Goal: Find specific page/section

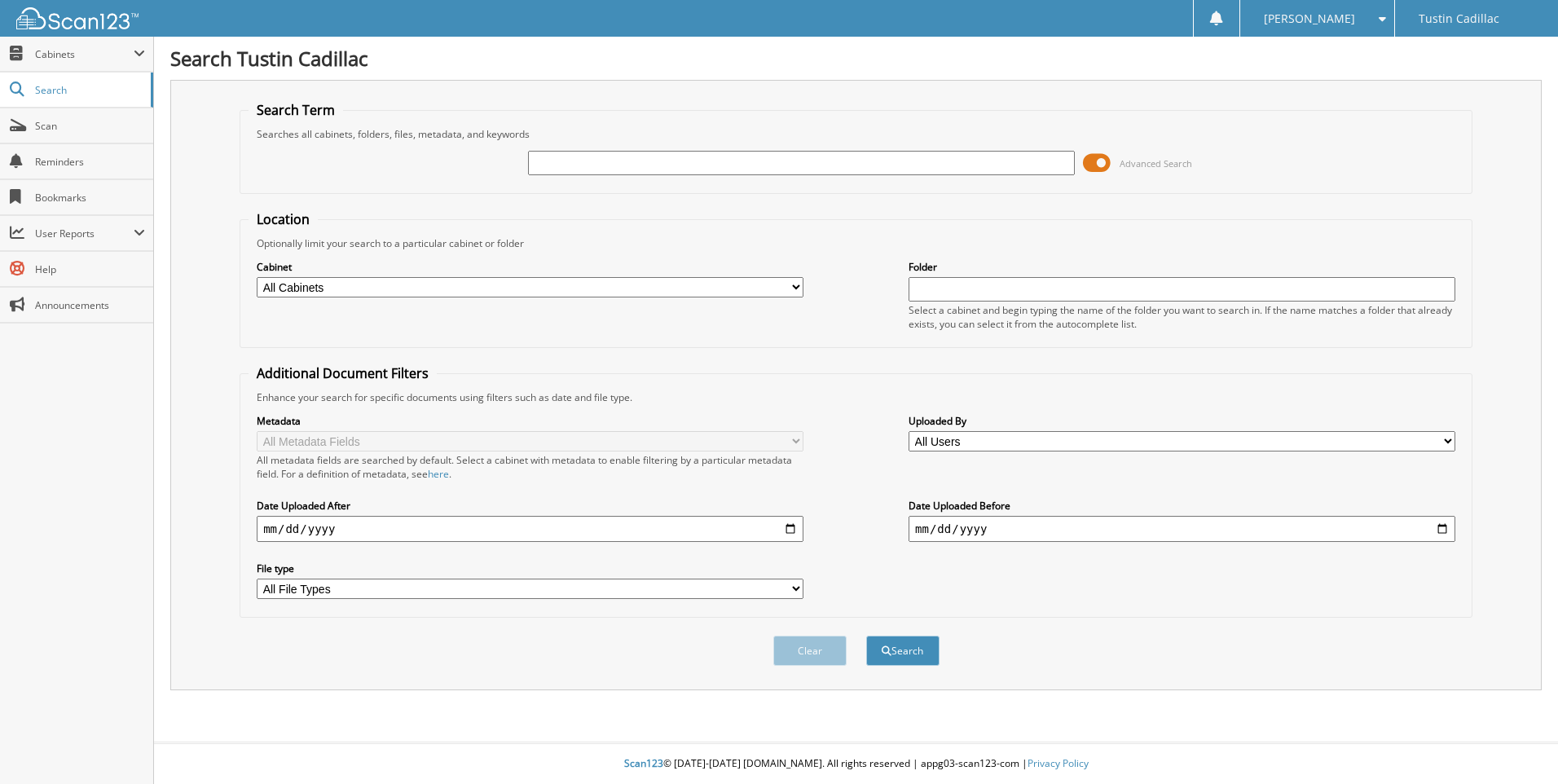
click at [607, 163] on input "text" at bounding box center [802, 162] width 547 height 24
click at [611, 171] on input "text" at bounding box center [802, 162] width 547 height 24
type input "245231"
click at [866, 635] on button "Search" at bounding box center [902, 650] width 74 height 30
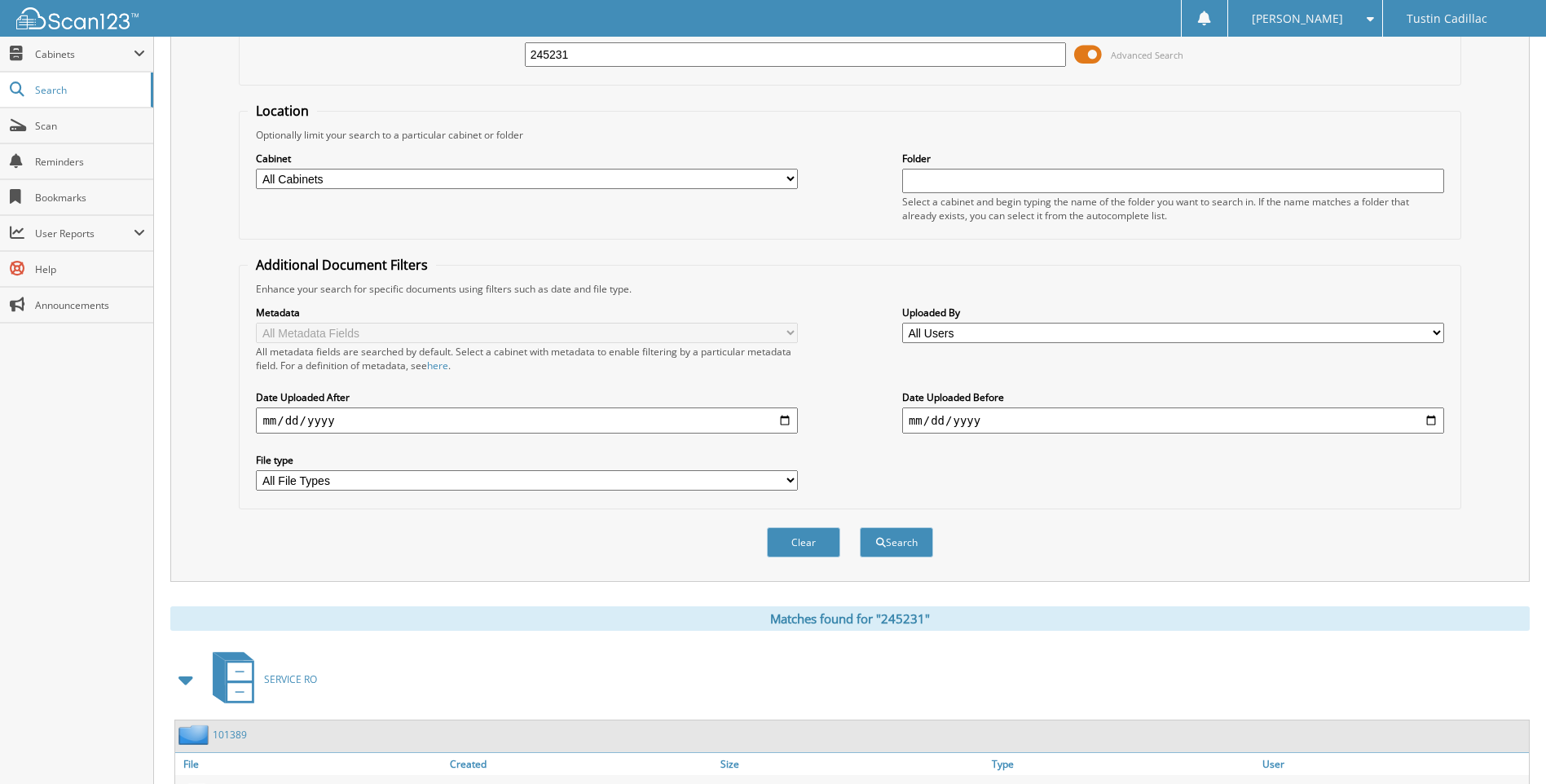
scroll to position [218, 0]
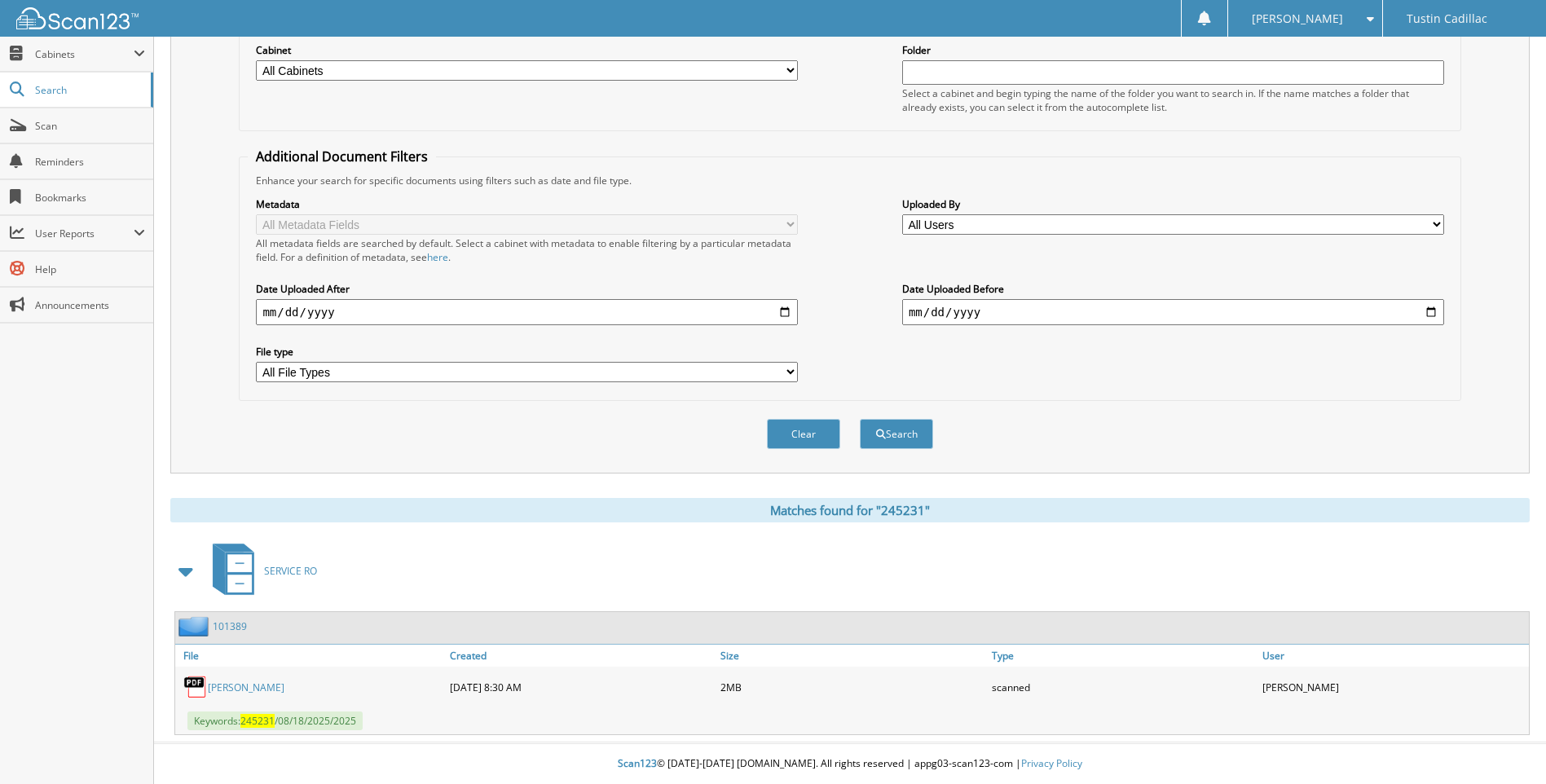
click at [266, 687] on link "[PERSON_NAME]" at bounding box center [246, 687] width 76 height 14
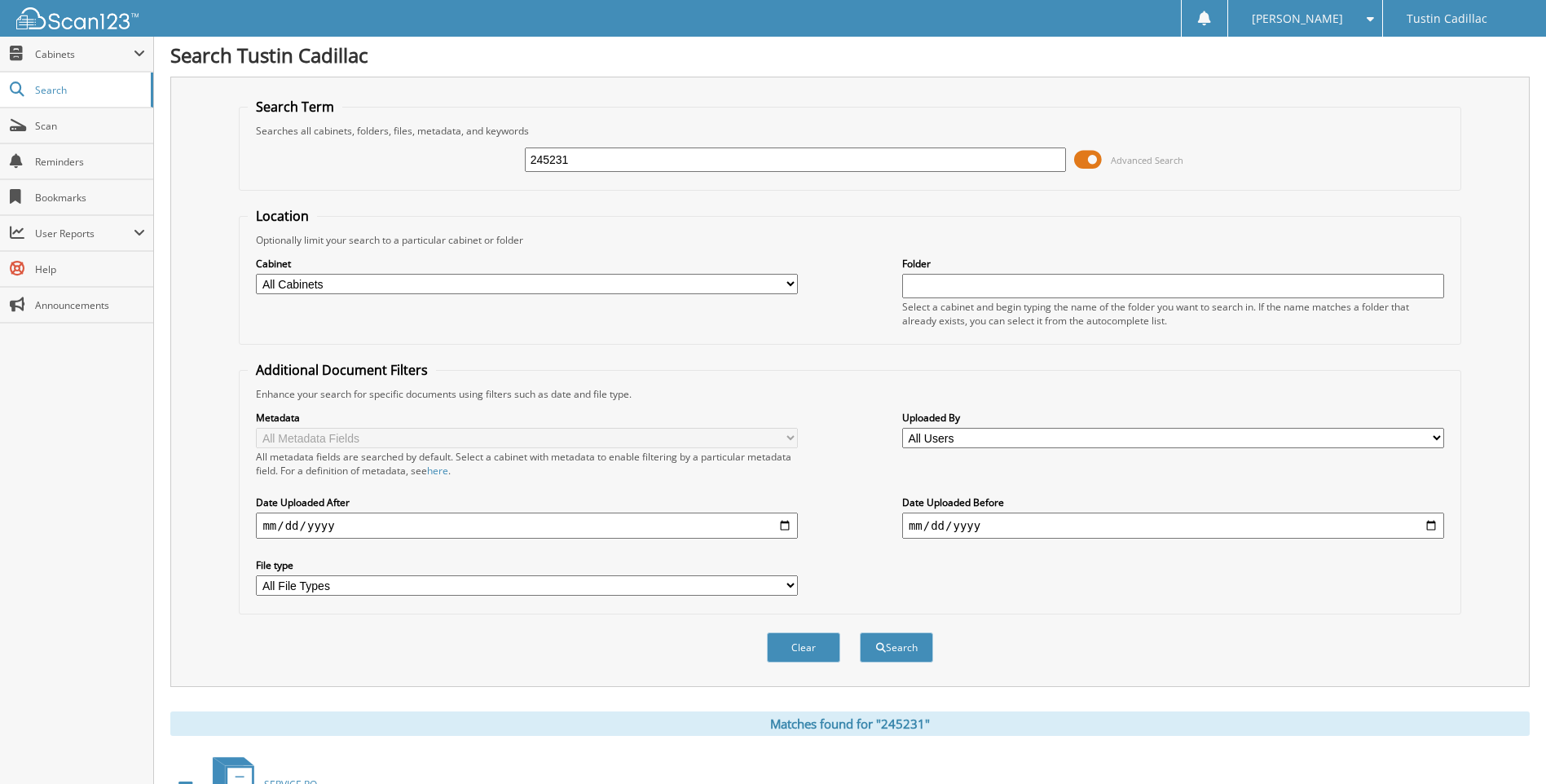
scroll to position [0, 0]
